Goal: Transaction & Acquisition: Book appointment/travel/reservation

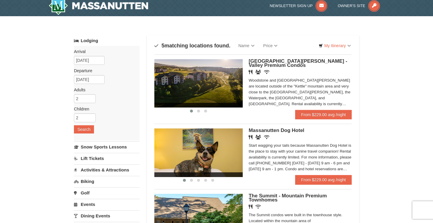
scroll to position [4, 0]
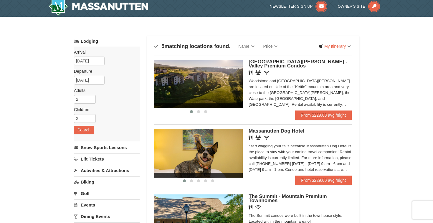
click at [318, 108] on div "Woodstone and [GEOGRAPHIC_DATA][PERSON_NAME] are located outside of the "Kettle…" at bounding box center [300, 92] width 103 height 29
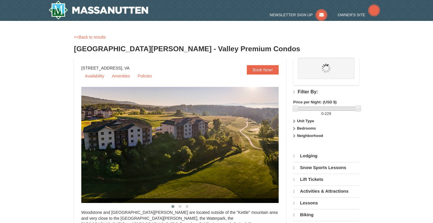
select select "9"
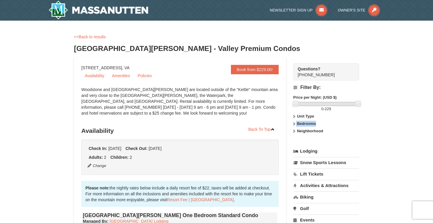
drag, startPoint x: 0, startPoint y: 0, endPoint x: 349, endPoint y: 123, distance: 370.0
click at [350, 123] on div "Filter By: Price per Night: (USD $) 0 - 229 Unit Type Condominium Rating Proper…" at bounding box center [327, 110] width 66 height 60
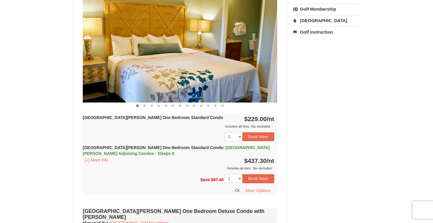
scroll to position [236, 0]
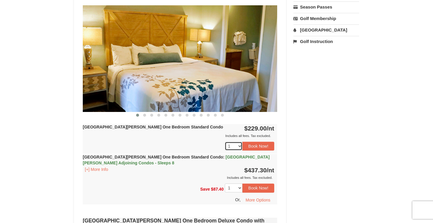
click at [240, 147] on select "1 2 3 4 5 6 7" at bounding box center [234, 146] width 18 height 9
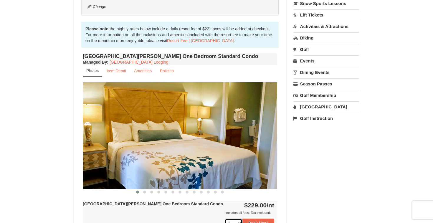
scroll to position [159, 0]
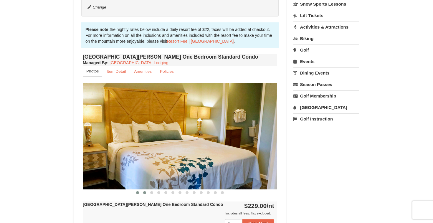
click at [144, 191] on button at bounding box center [144, 193] width 7 height 6
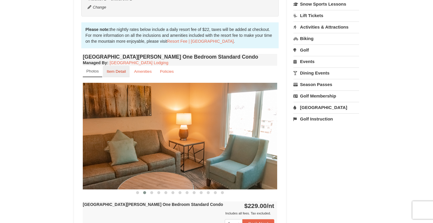
click at [119, 74] on link "Item Detail" at bounding box center [116, 71] width 27 height 11
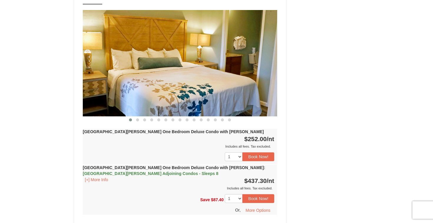
scroll to position [410, 0]
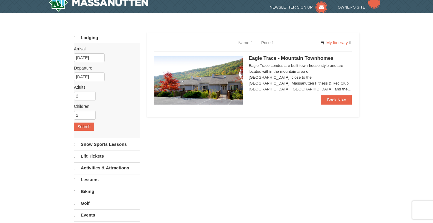
select select "9"
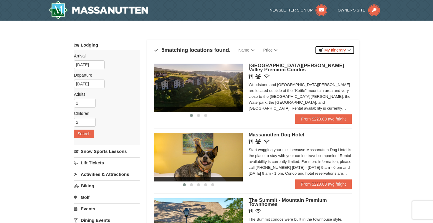
click at [330, 50] on link "My Itinerary" at bounding box center [335, 50] width 40 height 9
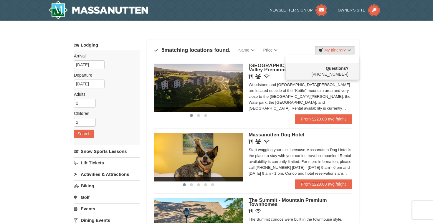
click at [297, 45] on div "Sort By Name Name (A to Z) Name (Z to A) Price Price (Low to High) Price (High …" at bounding box center [252, 50] width 197 height 12
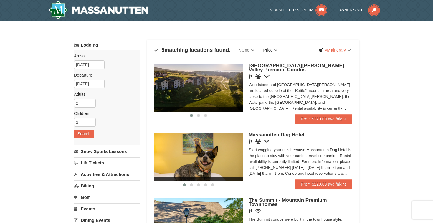
click at [269, 50] on link "Price" at bounding box center [270, 50] width 23 height 12
click at [299, 43] on div "Sort By Name Name (A to Z) Name (Z to A) Price Price (Low to High) Price (High …" at bounding box center [253, 218] width 212 height 357
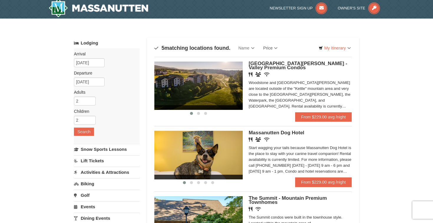
scroll to position [5, 0]
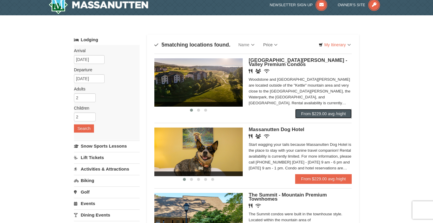
click at [314, 118] on link "From $229.00 avg /night" at bounding box center [323, 113] width 57 height 9
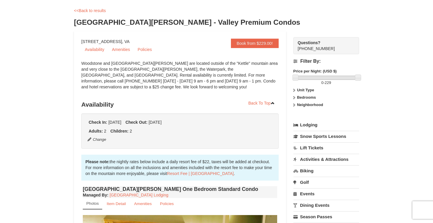
scroll to position [37, 0]
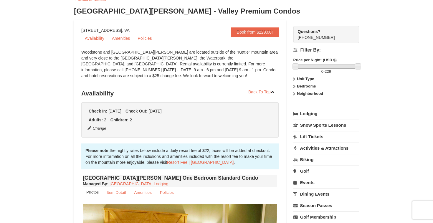
click at [296, 87] on label "Bedrooms" at bounding box center [327, 86] width 66 height 6
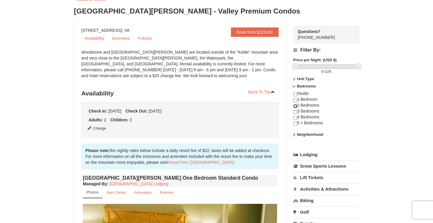
click at [295, 106] on input "checkbox" at bounding box center [296, 106] width 4 height 4
checkbox input "true"
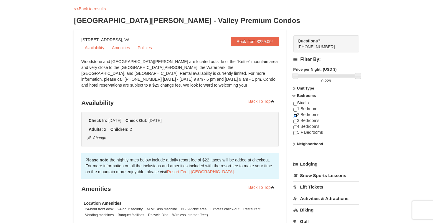
scroll to position [0, 0]
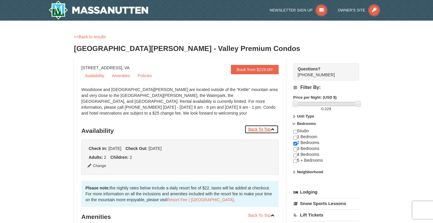
click at [261, 126] on link "Back To Top" at bounding box center [262, 129] width 34 height 9
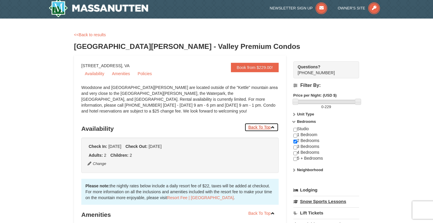
scroll to position [2, 0]
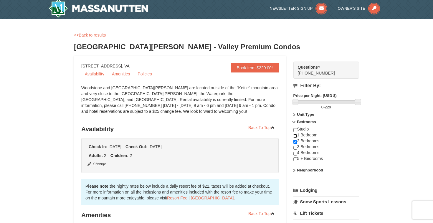
click at [296, 137] on input "checkbox" at bounding box center [296, 136] width 4 height 4
checkbox input "true"
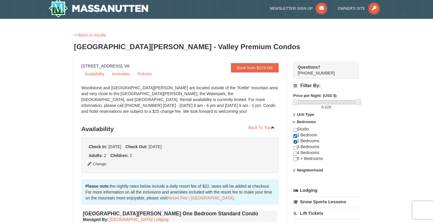
click at [296, 142] on input "checkbox" at bounding box center [296, 142] width 4 height 4
click at [296, 143] on input "checkbox" at bounding box center [296, 142] width 4 height 4
checkbox input "true"
click at [307, 170] on strong "Neighborhood" at bounding box center [310, 170] width 26 height 4
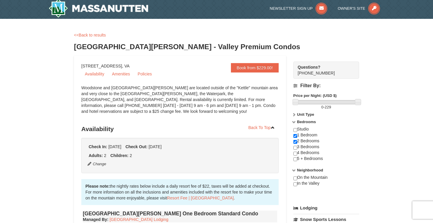
click at [307, 184] on div "On the Mountain In the Valley" at bounding box center [327, 184] width 66 height 18
click at [296, 185] on input "checkbox" at bounding box center [296, 184] width 4 height 4
checkbox input "true"
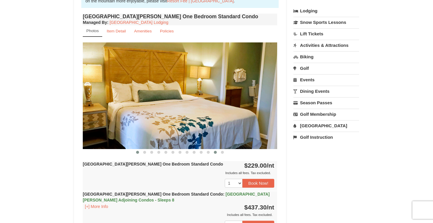
scroll to position [182, 0]
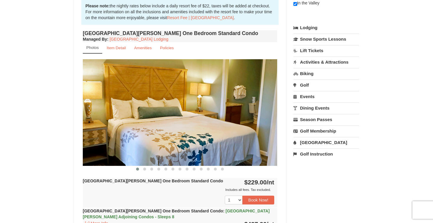
click at [258, 127] on img at bounding box center [180, 112] width 195 height 106
click at [145, 170] on span at bounding box center [144, 169] width 3 height 3
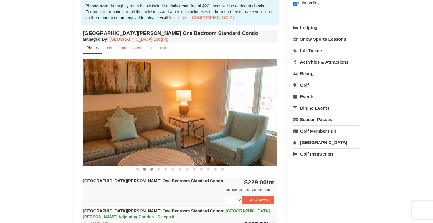
click at [152, 169] on span at bounding box center [151, 169] width 3 height 3
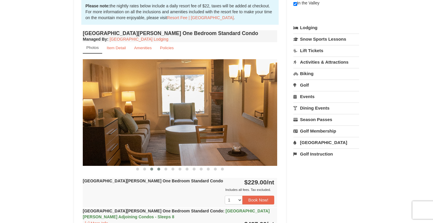
click at [159, 169] on span at bounding box center [158, 169] width 3 height 3
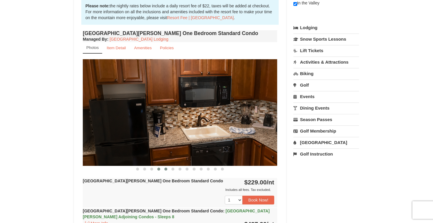
click at [165, 168] on span at bounding box center [165, 169] width 3 height 3
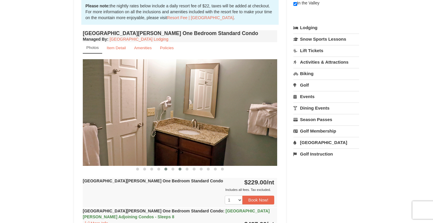
click at [181, 169] on span at bounding box center [180, 169] width 3 height 3
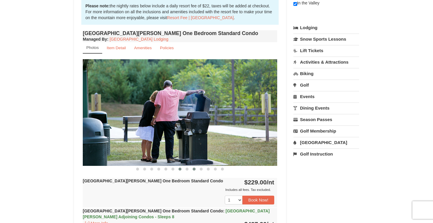
click at [191, 167] on button at bounding box center [194, 169] width 7 height 6
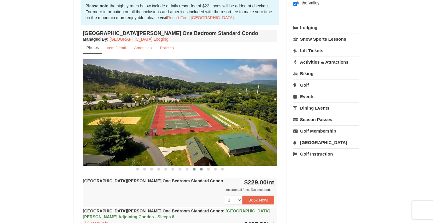
click at [201, 170] on span at bounding box center [201, 169] width 3 height 3
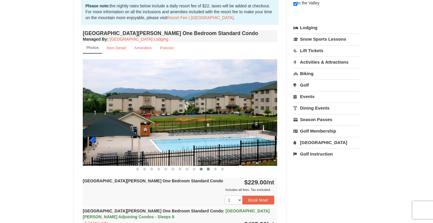
click at [207, 170] on span at bounding box center [208, 169] width 3 height 3
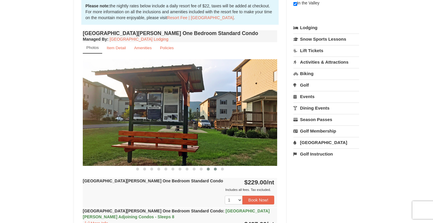
click at [214, 170] on button at bounding box center [215, 169] width 7 height 6
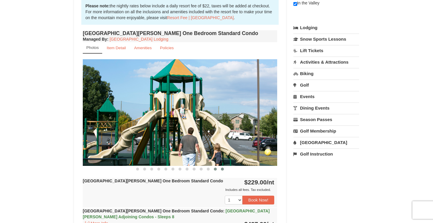
click at [222, 170] on button at bounding box center [222, 169] width 7 height 6
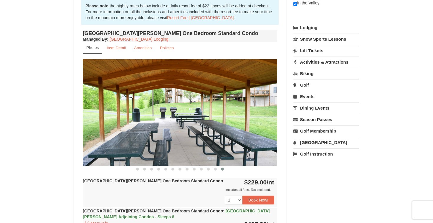
scroll to position [0, 0]
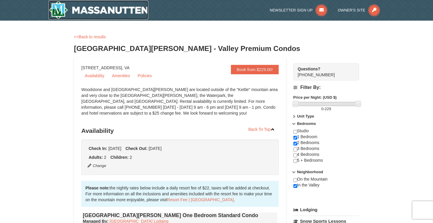
click at [98, 7] on img at bounding box center [99, 10] width 100 height 19
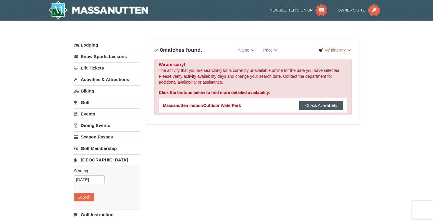
click at [311, 104] on button "Check Availability" at bounding box center [321, 105] width 44 height 9
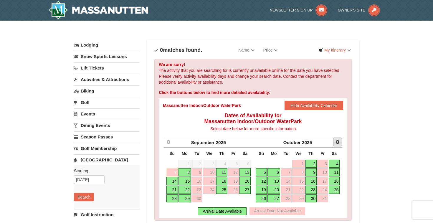
click at [341, 143] on link "Next" at bounding box center [337, 142] width 9 height 9
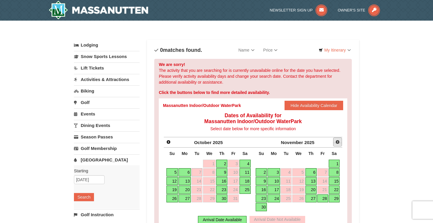
click at [341, 143] on link "Next" at bounding box center [337, 142] width 9 height 9
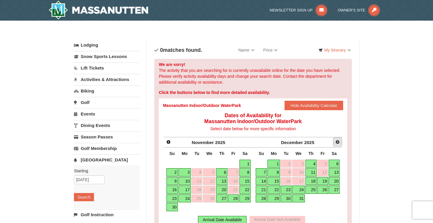
click at [339, 142] on span "Next" at bounding box center [337, 142] width 5 height 5
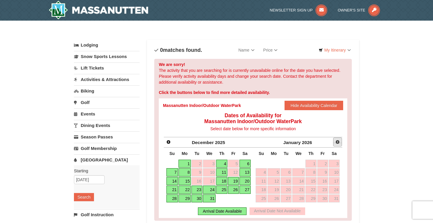
click at [339, 142] on span "Next" at bounding box center [337, 142] width 5 height 5
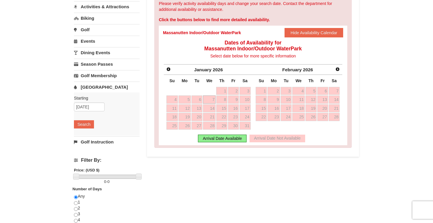
scroll to position [73, 0]
click at [168, 72] on span "Prev" at bounding box center [168, 69] width 5 height 5
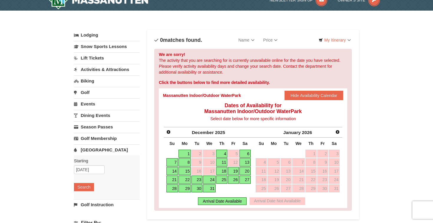
scroll to position [0, 0]
